Goal: Task Accomplishment & Management: Manage account settings

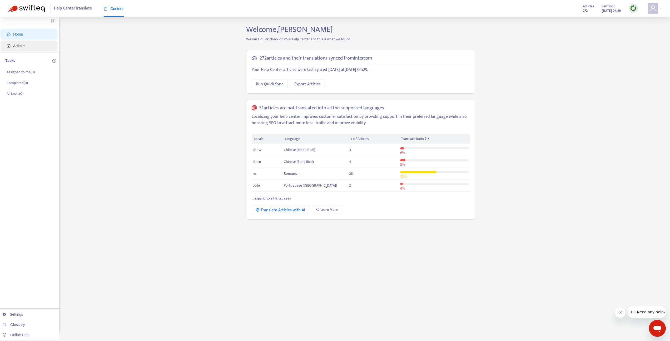
click at [14, 47] on span "Articles" at bounding box center [19, 46] width 12 height 4
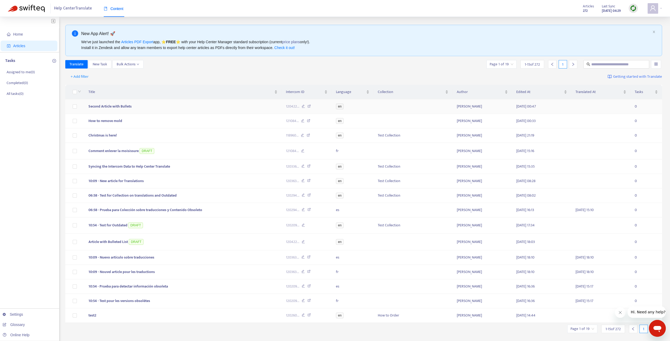
click at [72, 106] on td at bounding box center [74, 106] width 19 height 14
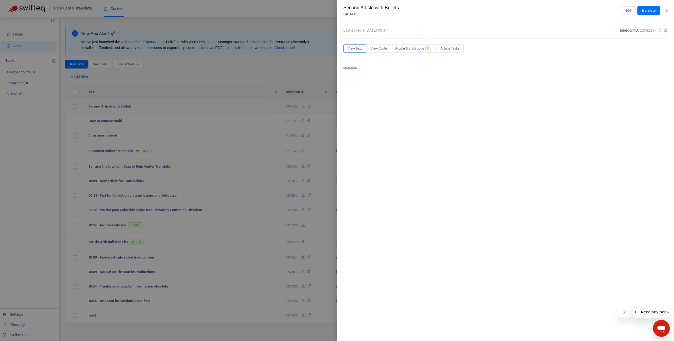
click at [76, 111] on div at bounding box center [337, 170] width 674 height 341
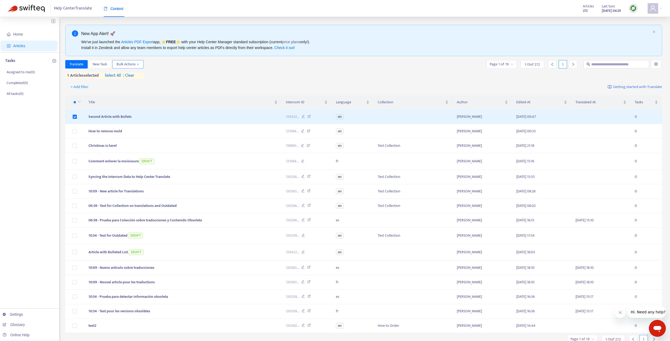
click at [128, 62] on span "Bulk Actions" at bounding box center [128, 64] width 23 height 6
click at [166, 83] on span "Draft" at bounding box center [165, 84] width 8 height 6
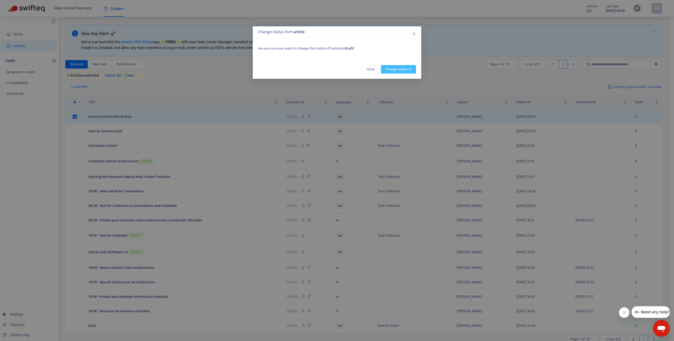
click at [397, 65] on button "Change status (1)" at bounding box center [398, 69] width 35 height 8
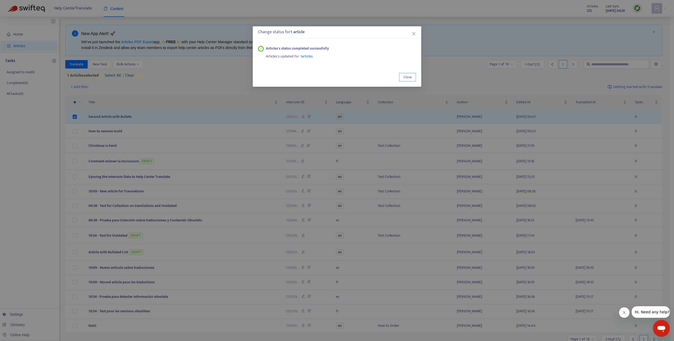
click at [405, 75] on span "Close" at bounding box center [407, 77] width 8 height 6
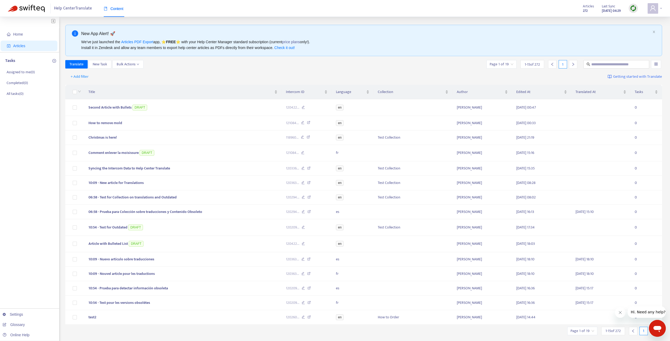
click at [657, 8] on span at bounding box center [653, 8] width 11 height 11
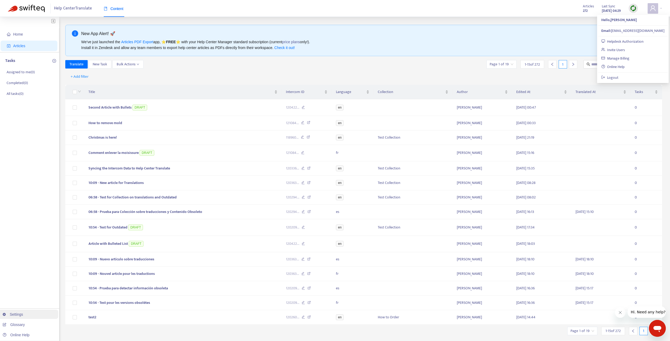
click at [18, 324] on link "Glossary" at bounding box center [14, 324] width 22 height 4
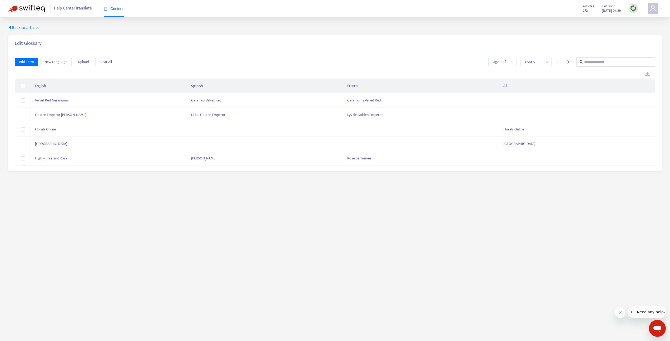
click at [79, 63] on span "Upload" at bounding box center [83, 62] width 11 height 6
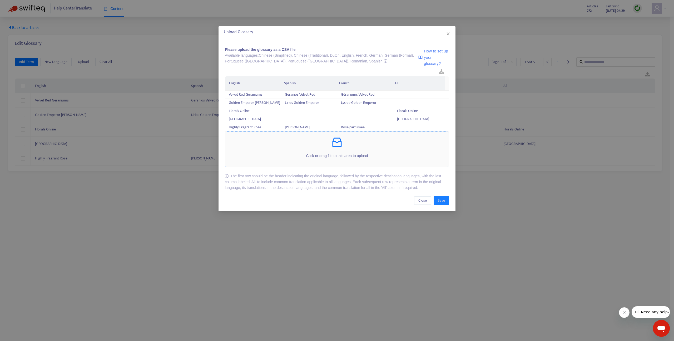
click at [345, 144] on p at bounding box center [337, 142] width 224 height 13
click at [451, 33] on span "Close" at bounding box center [448, 34] width 6 height 4
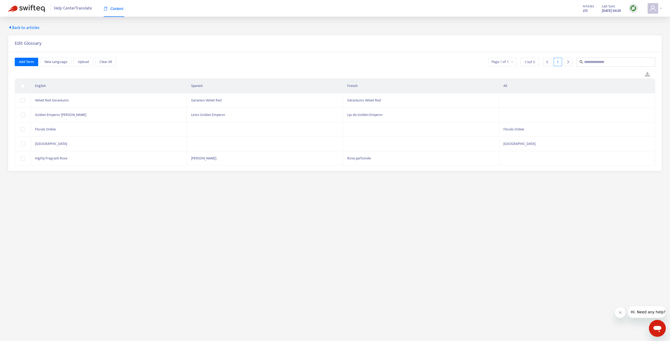
click at [654, 10] on icon "user" at bounding box center [653, 8] width 6 height 6
click at [611, 75] on link "Logout" at bounding box center [609, 77] width 17 height 6
